Goal: Find contact information

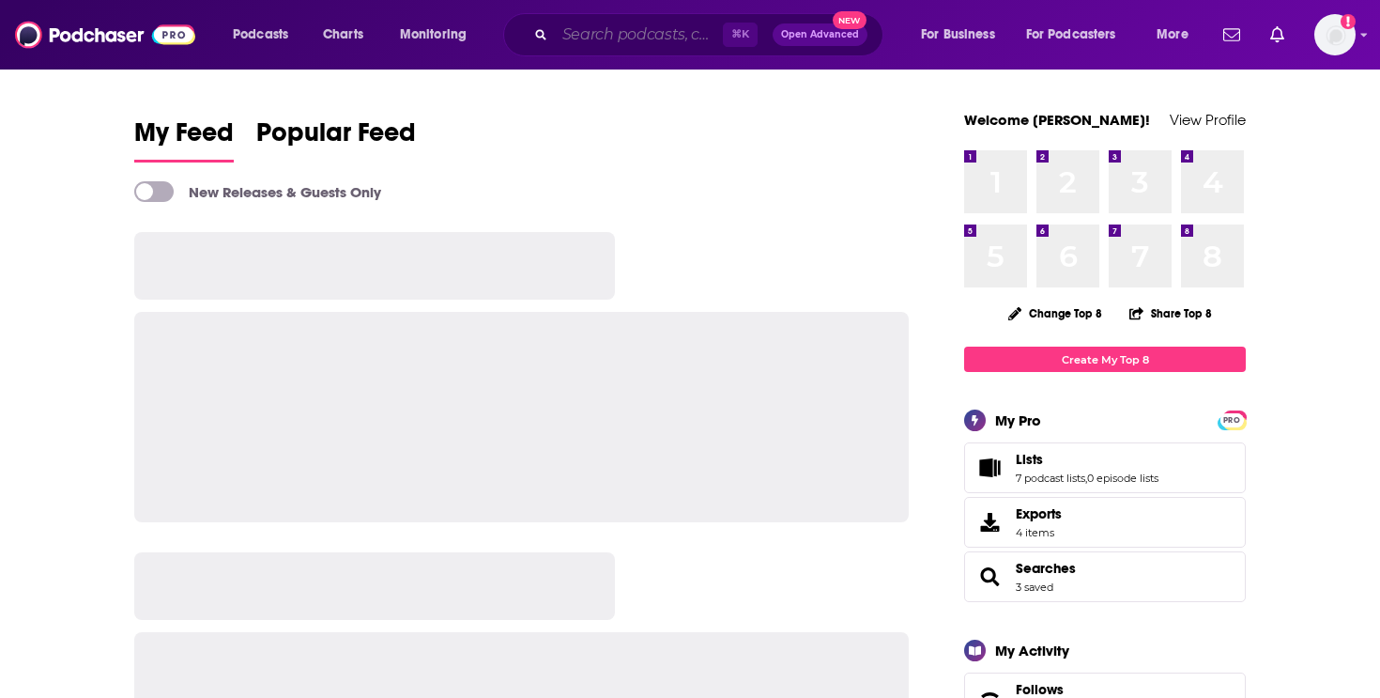
click at [622, 38] on input "Search podcasts, credits, & more..." at bounding box center [639, 35] width 168 height 30
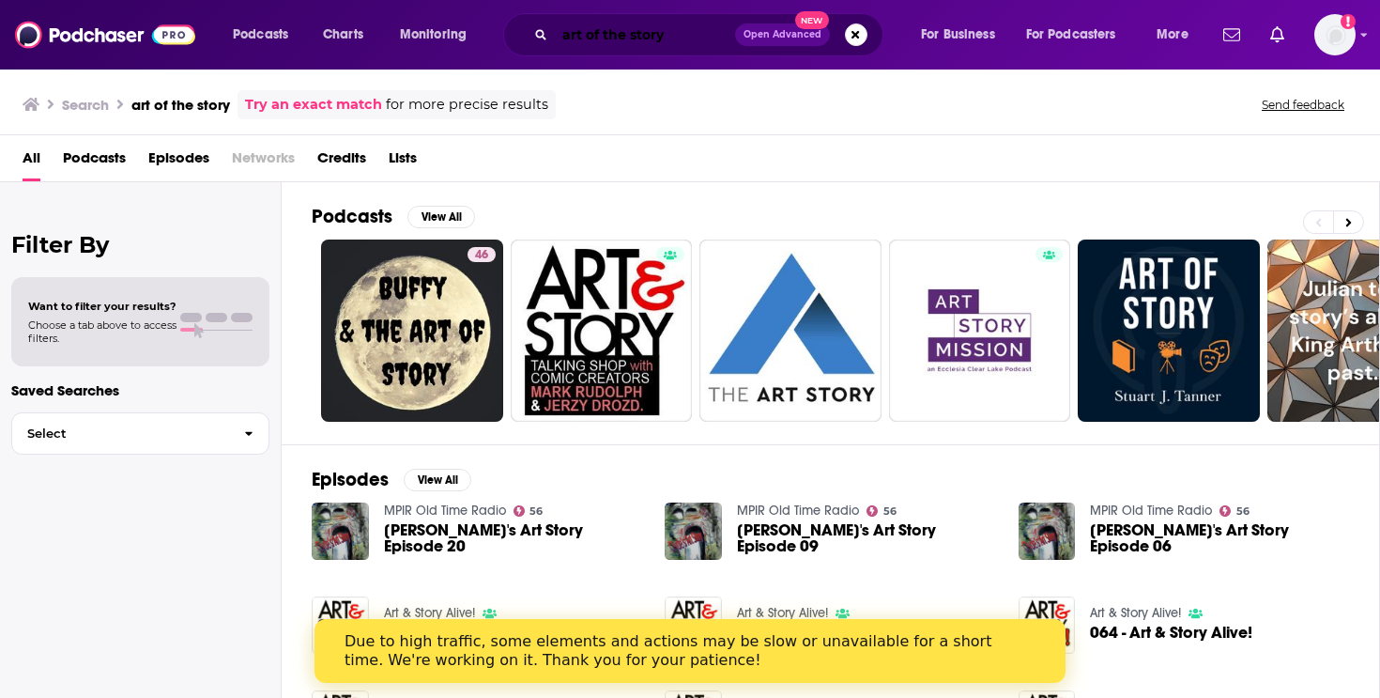
click at [676, 43] on input "art of the story" at bounding box center [645, 35] width 180 height 30
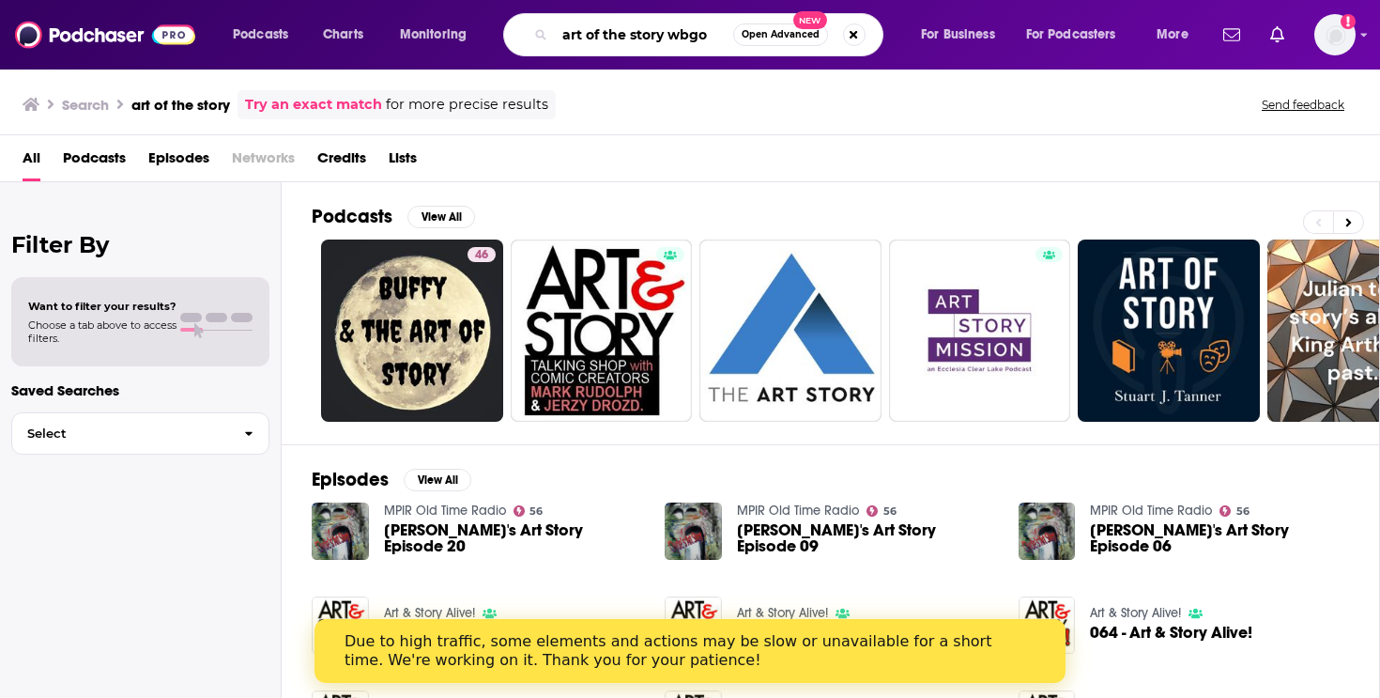
type input "art of the story wbgo"
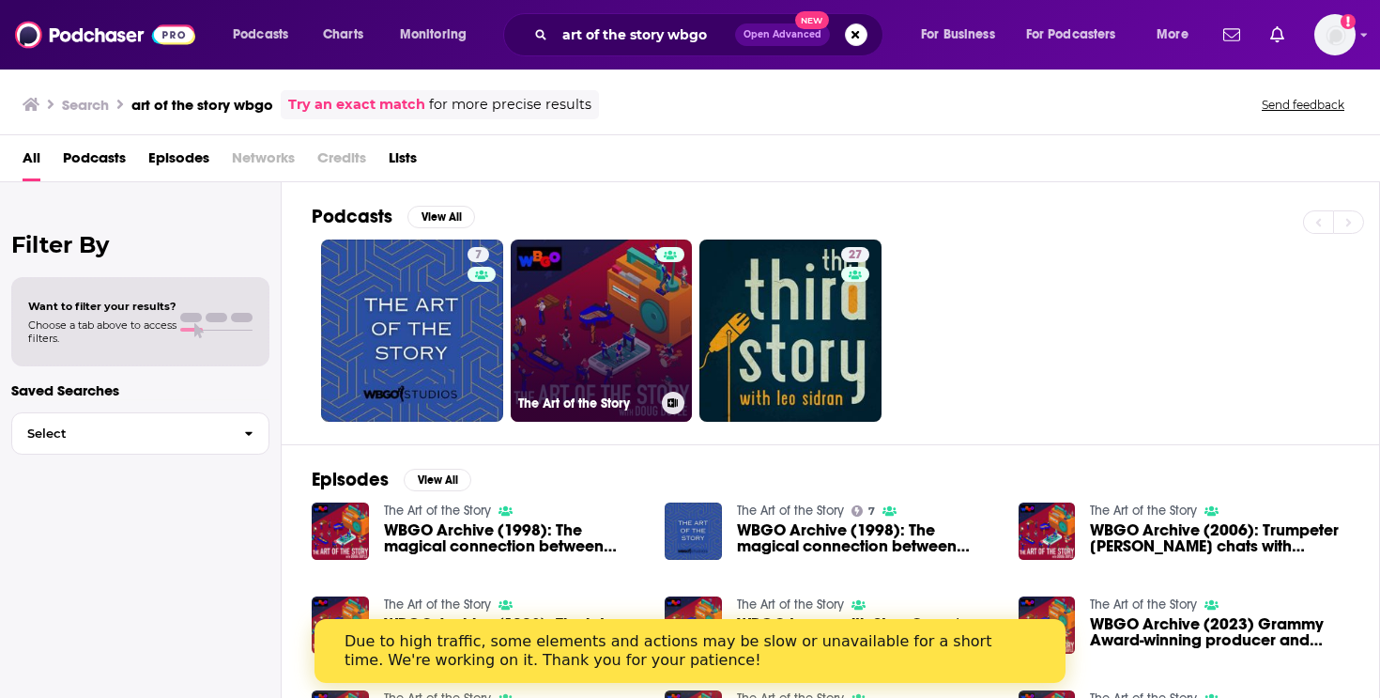
click at [638, 324] on link "The Art of the Story" at bounding box center [602, 330] width 182 height 182
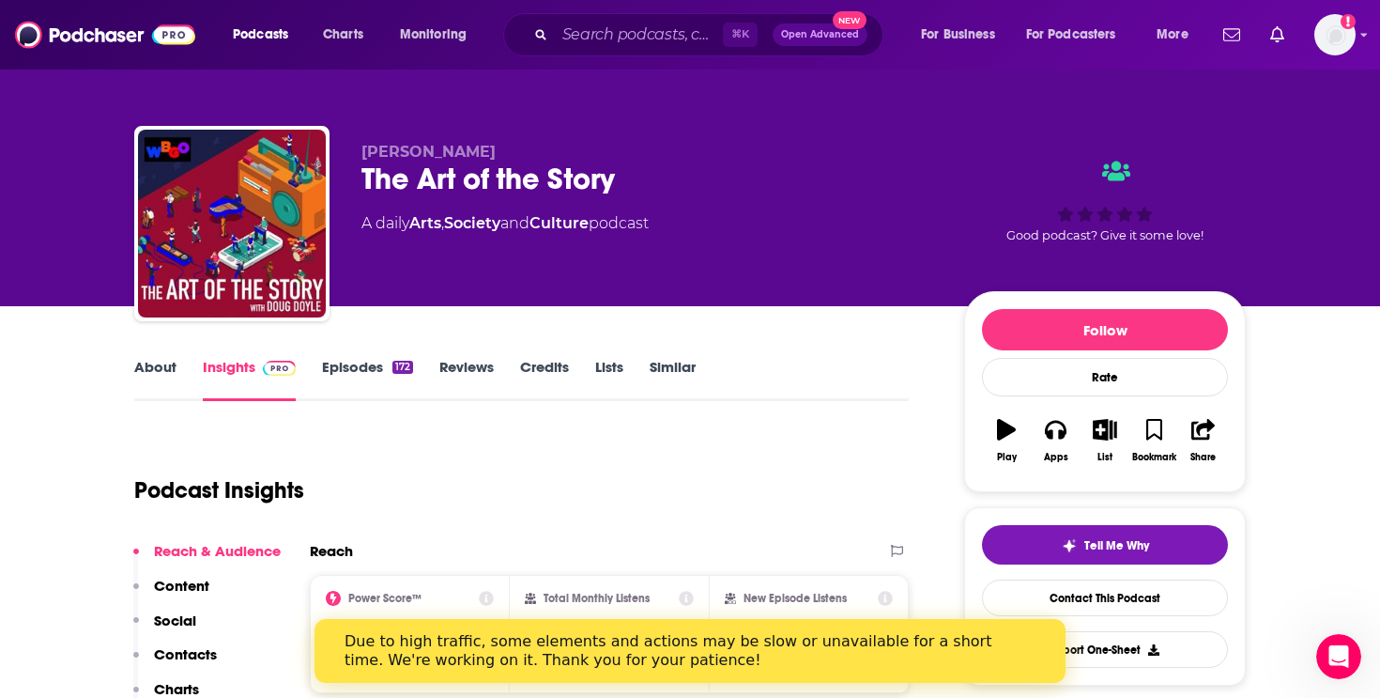
click at [154, 368] on link "About" at bounding box center [155, 379] width 42 height 43
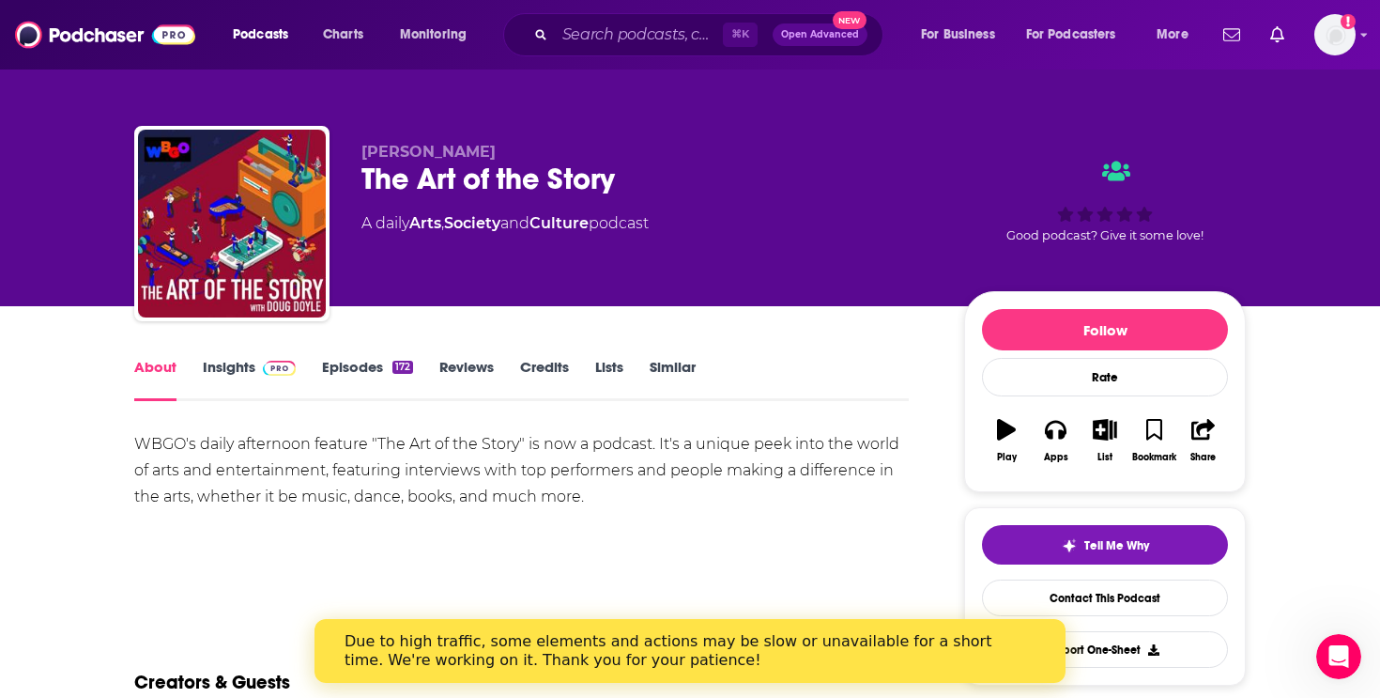
click at [231, 369] on link "Insights" at bounding box center [249, 379] width 93 height 43
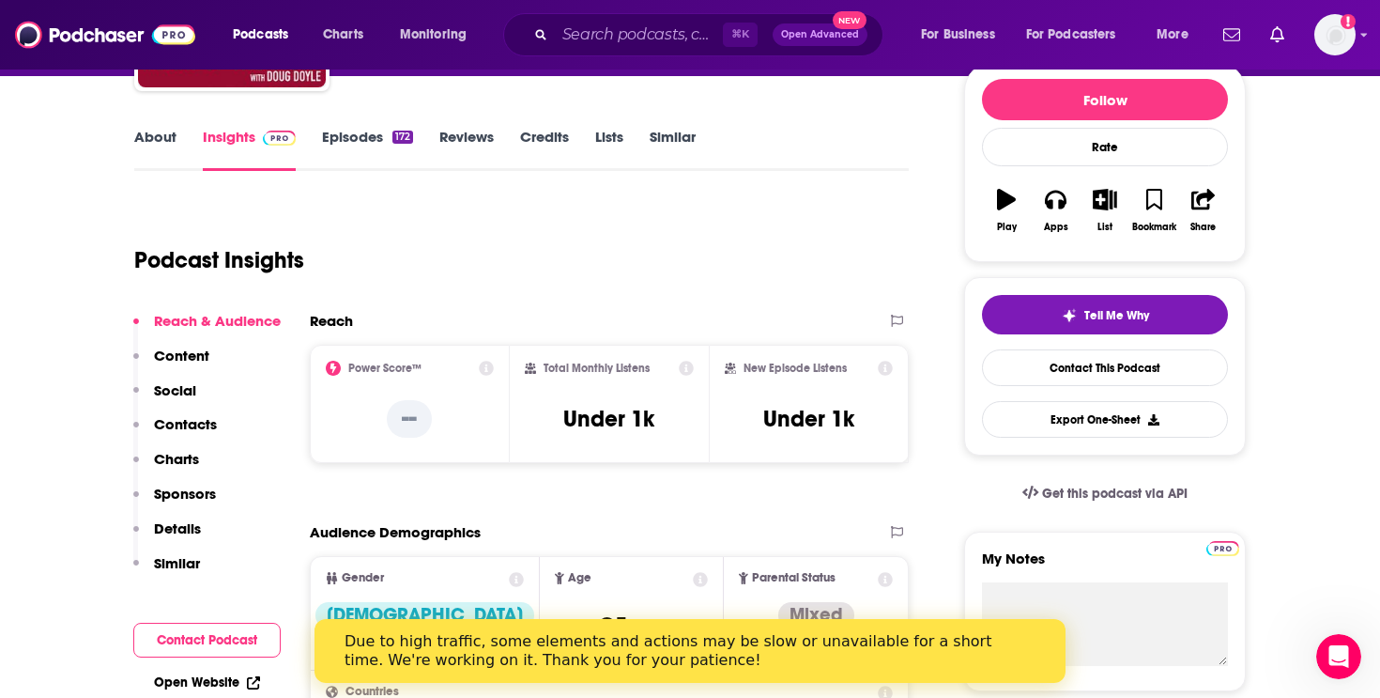
click at [190, 421] on p "Contacts" at bounding box center [185, 424] width 63 height 18
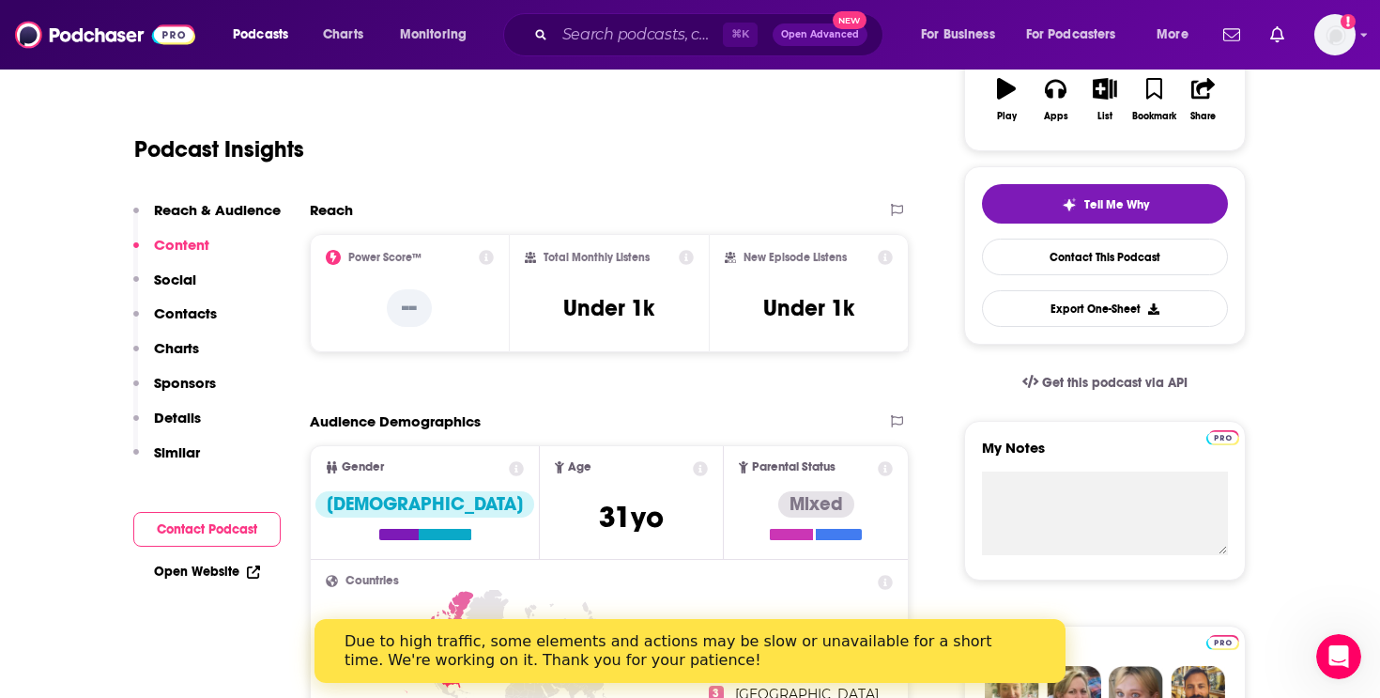
scroll to position [337, 0]
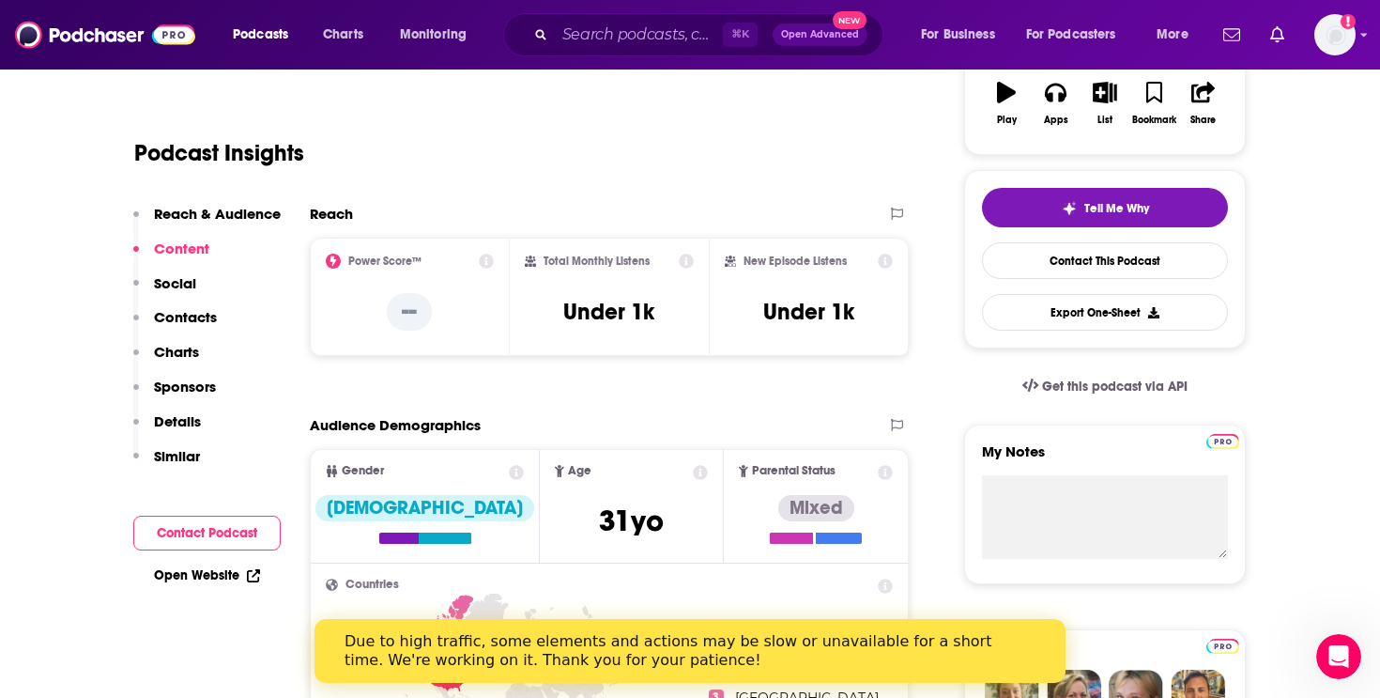
click at [200, 308] on p "Contacts" at bounding box center [185, 317] width 63 height 18
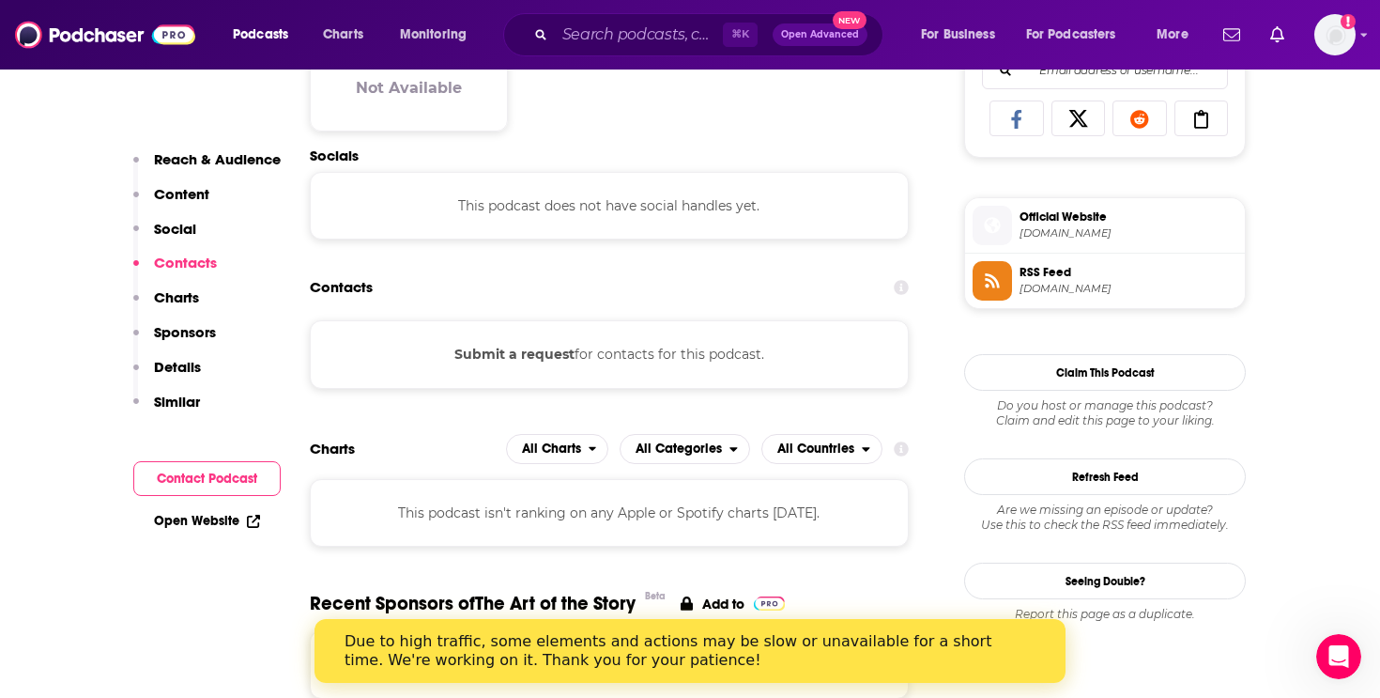
scroll to position [1254, 0]
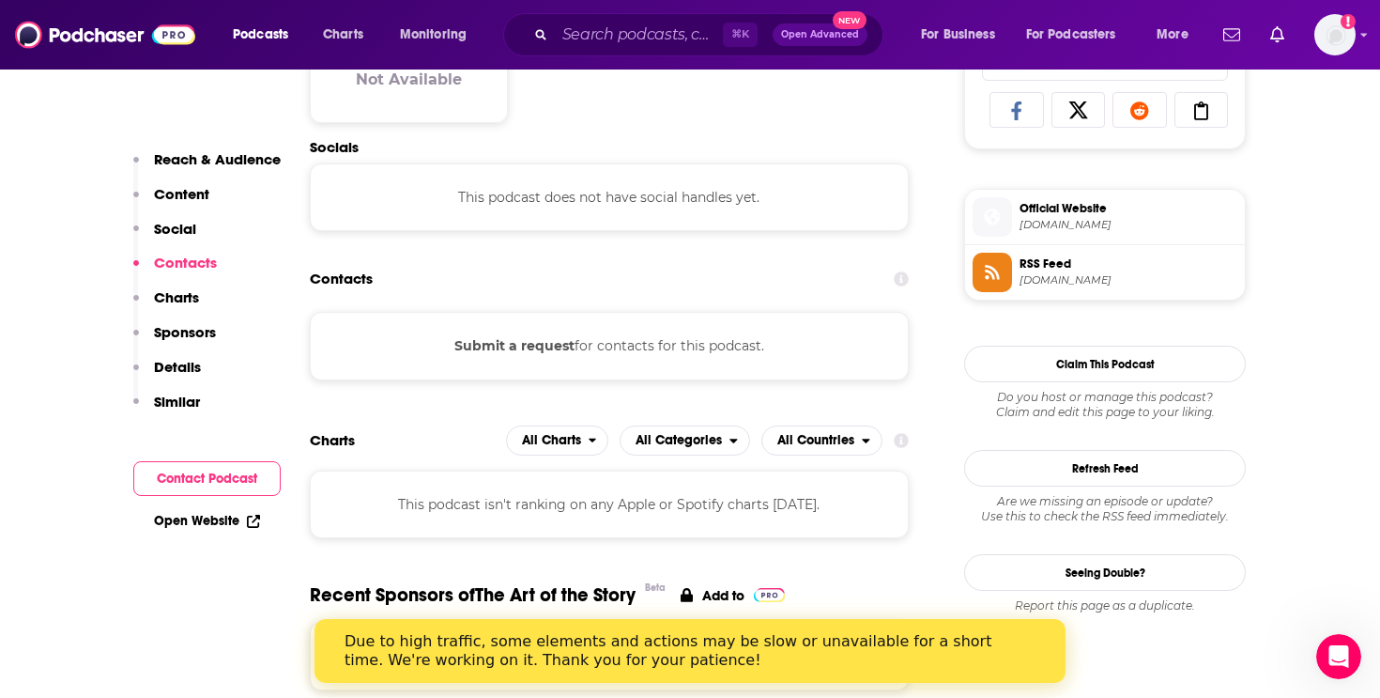
click at [498, 343] on button "Submit a request" at bounding box center [514, 345] width 120 height 21
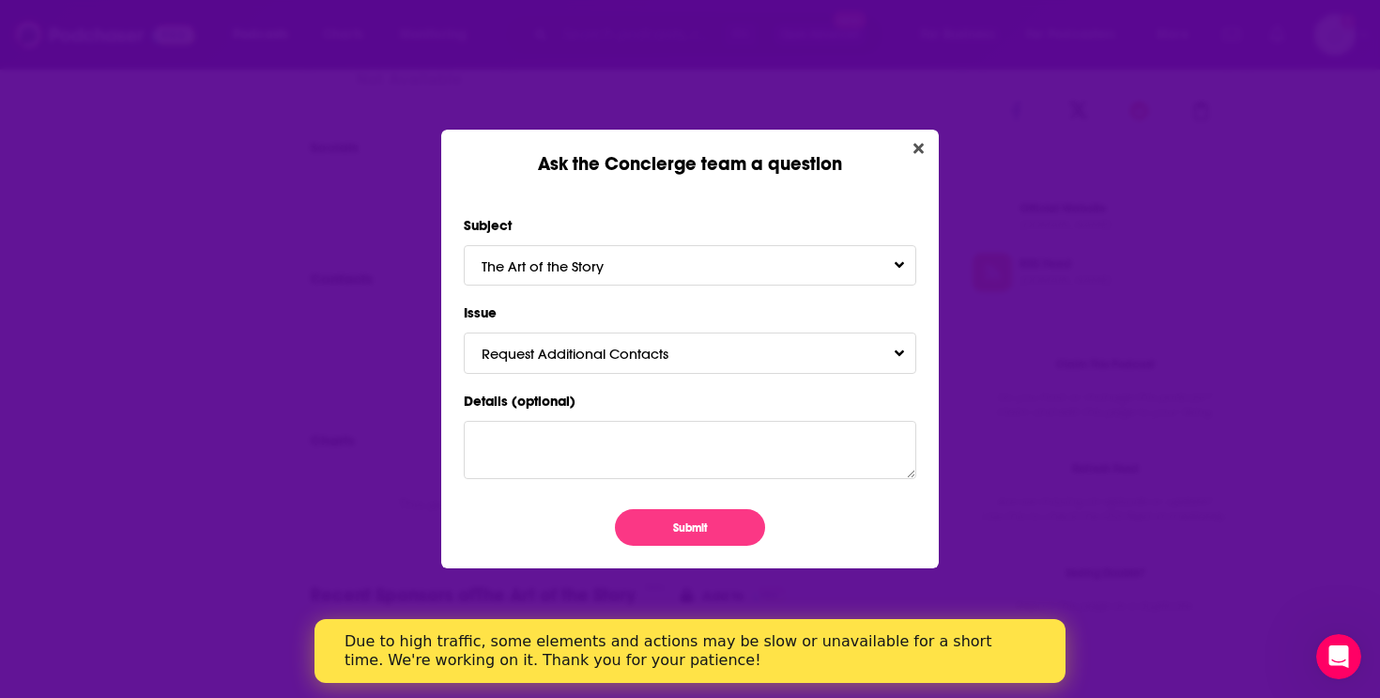
scroll to position [0, 0]
click at [711, 528] on button "Submit" at bounding box center [690, 527] width 150 height 37
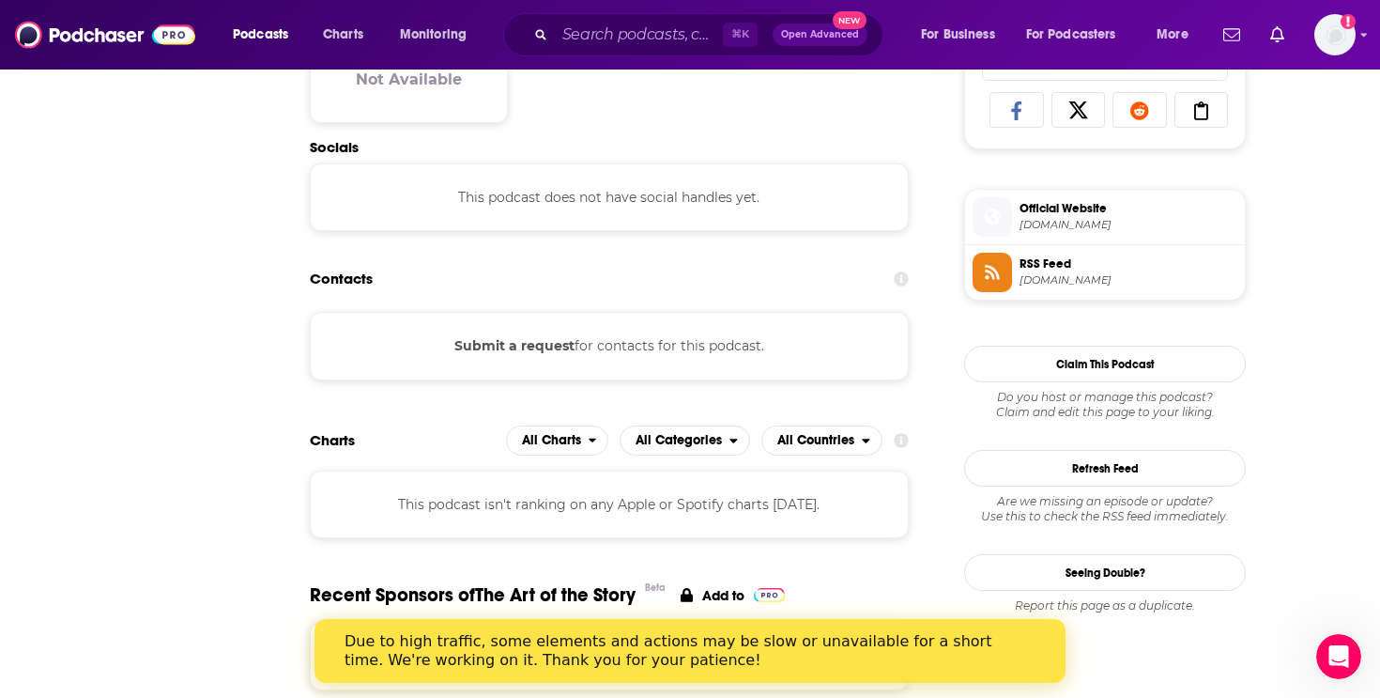
scroll to position [1254, 0]
